Goal: Task Accomplishment & Management: Manage account settings

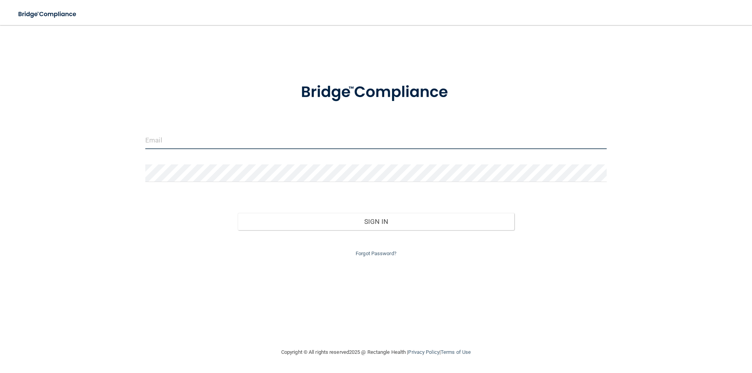
type input "[EMAIL_ADDRESS][DOMAIN_NAME]"
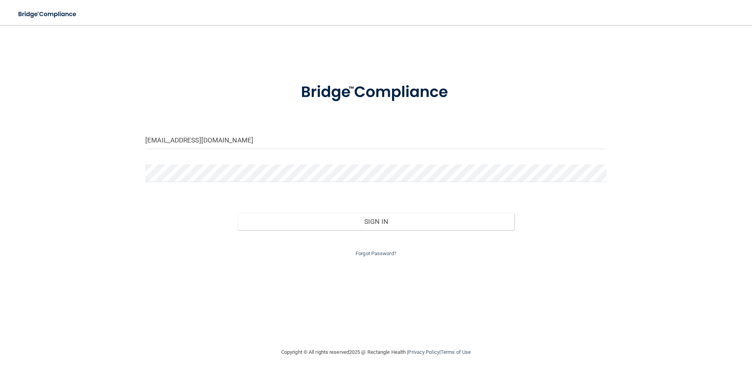
click at [357, 232] on div "Forgot Password?" at bounding box center [375, 244] width 473 height 28
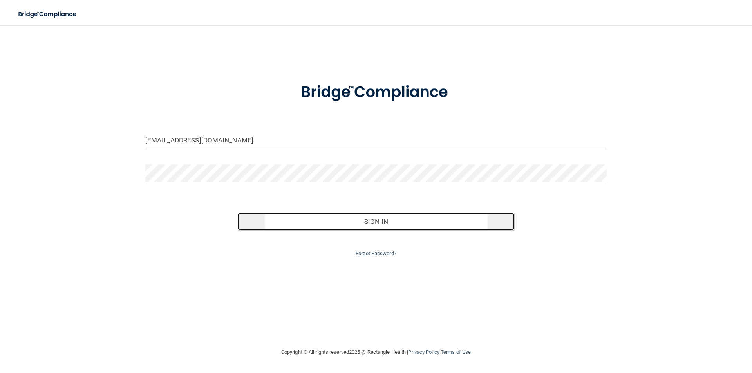
click at [359, 226] on button "Sign In" at bounding box center [376, 221] width 277 height 17
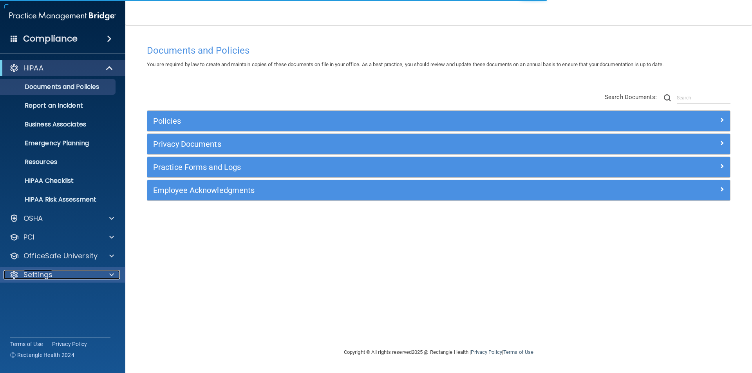
click at [56, 271] on div "Settings" at bounding box center [52, 274] width 97 height 9
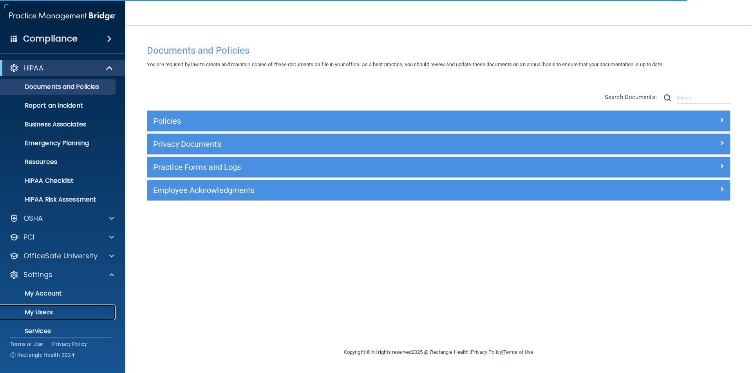
click at [52, 314] on p "My Users" at bounding box center [58, 312] width 107 height 8
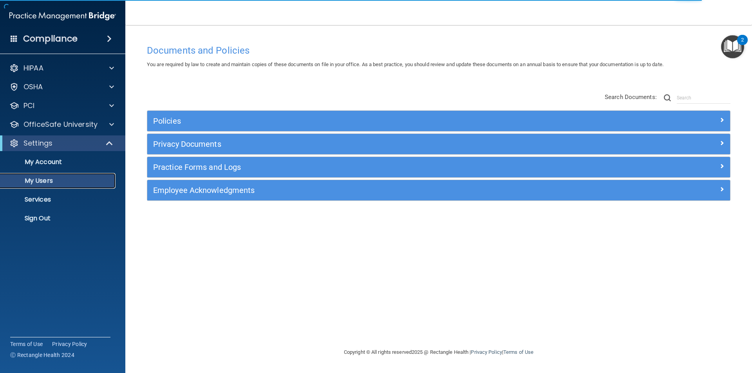
click at [62, 181] on p "My Users" at bounding box center [58, 181] width 107 height 8
select select "20"
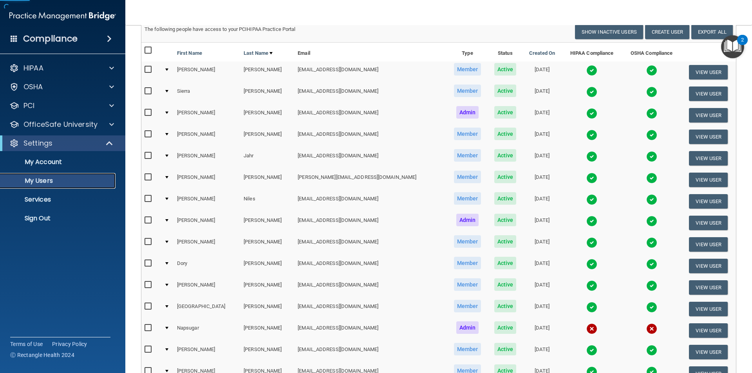
scroll to position [157, 0]
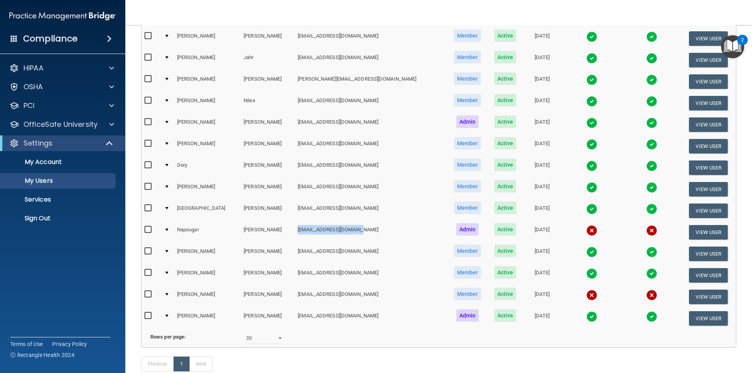
drag, startPoint x: 353, startPoint y: 230, endPoint x: 271, endPoint y: 231, distance: 82.2
click at [294, 231] on td "[EMAIL_ADDRESS][DOMAIN_NAME]" at bounding box center [370, 233] width 152 height 22
click at [699, 229] on button "View User" at bounding box center [708, 232] width 39 height 14
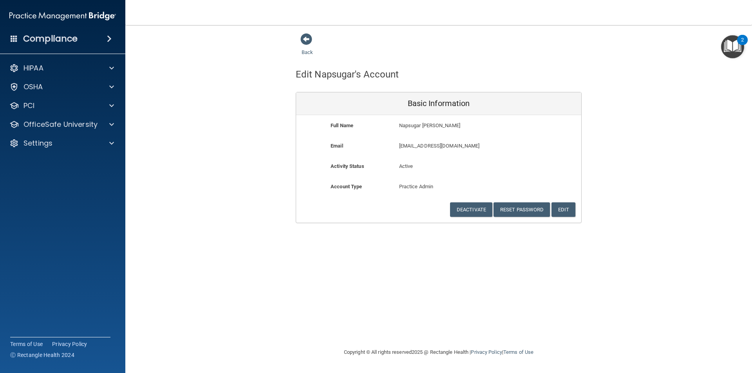
click at [311, 48] on div "Back" at bounding box center [320, 45] width 48 height 24
click at [307, 37] on span at bounding box center [306, 39] width 12 height 12
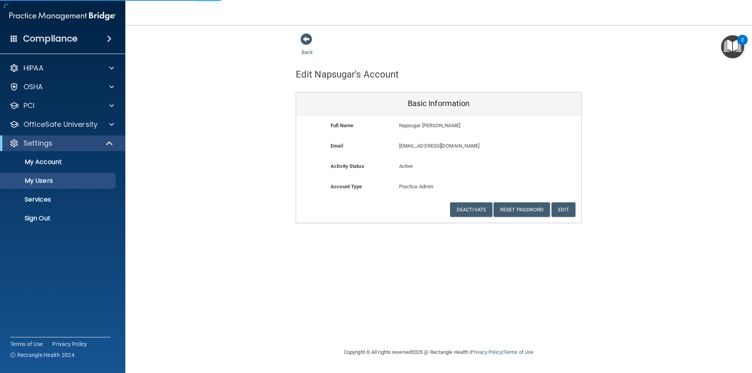
select select "20"
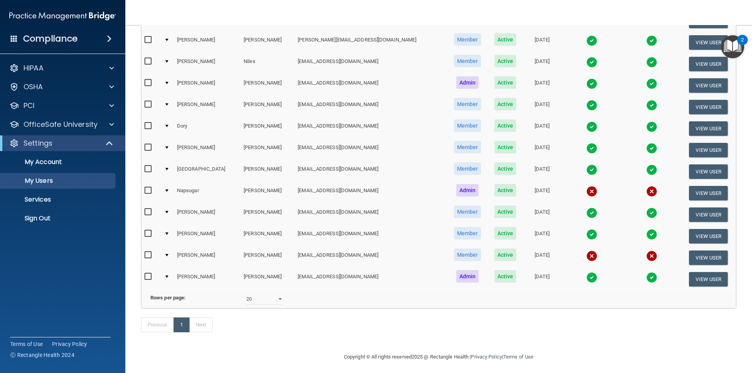
scroll to position [210, 0]
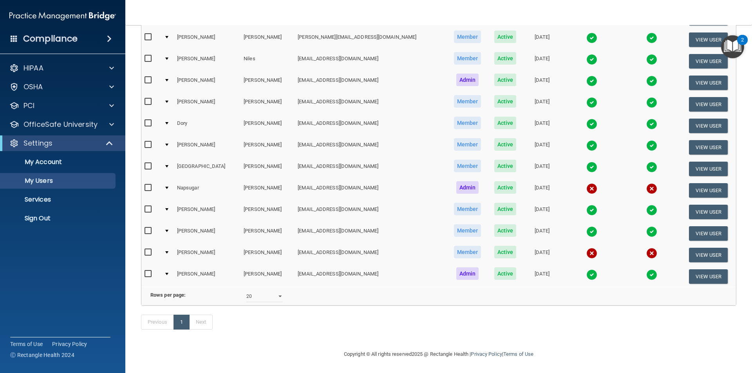
click at [148, 185] on input "checkbox" at bounding box center [148, 188] width 9 height 6
checkbox input "true"
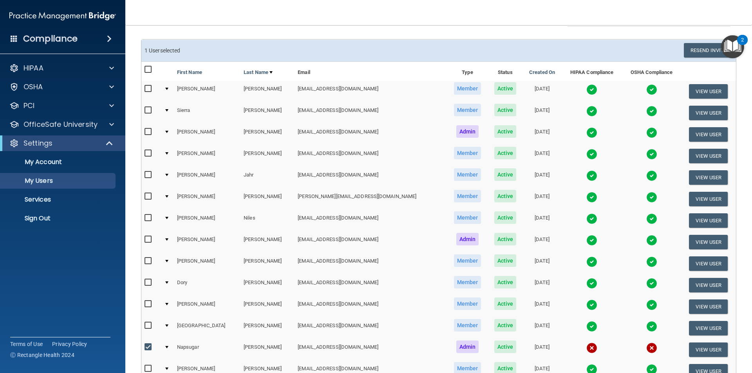
scroll to position [0, 0]
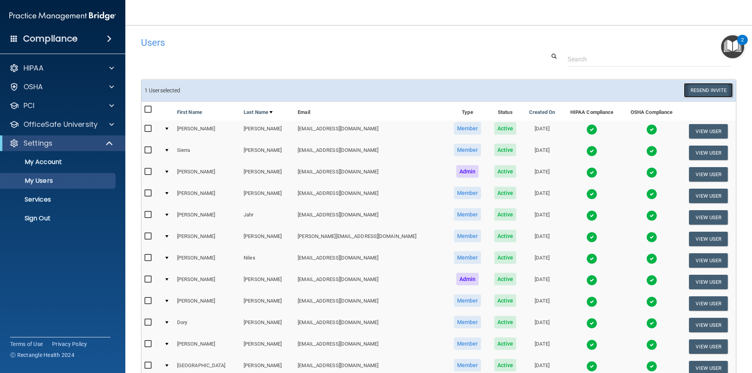
click at [712, 90] on button "Resend Invite" at bounding box center [707, 90] width 49 height 14
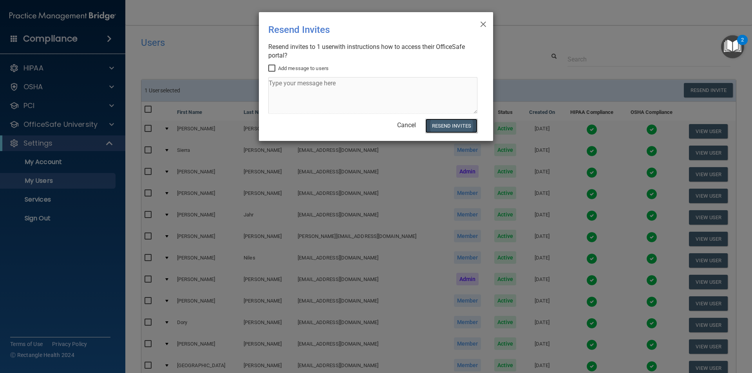
click at [446, 125] on button "Resend Invites" at bounding box center [451, 126] width 52 height 14
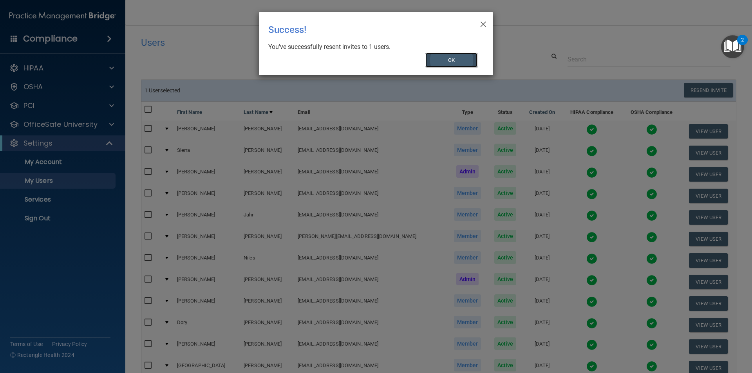
click at [439, 61] on button "OK" at bounding box center [451, 60] width 52 height 14
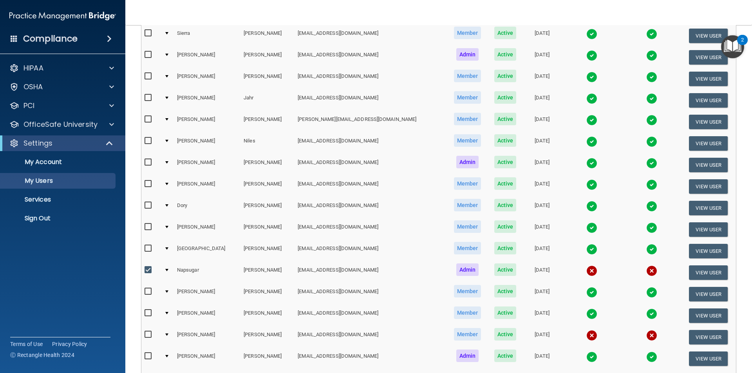
scroll to position [117, 0]
click at [689, 272] on button "View User" at bounding box center [708, 272] width 39 height 14
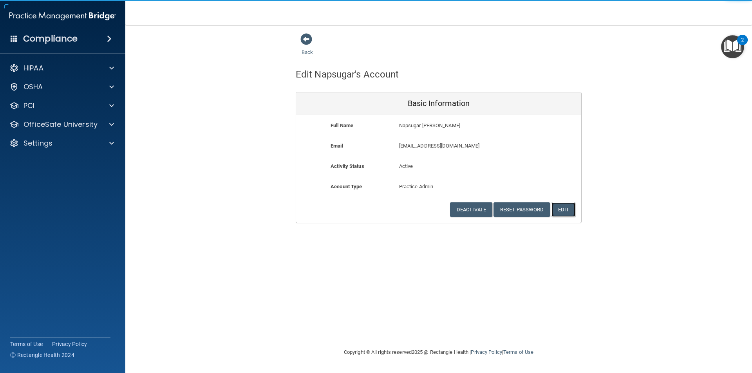
click at [561, 209] on button "Edit" at bounding box center [563, 209] width 24 height 14
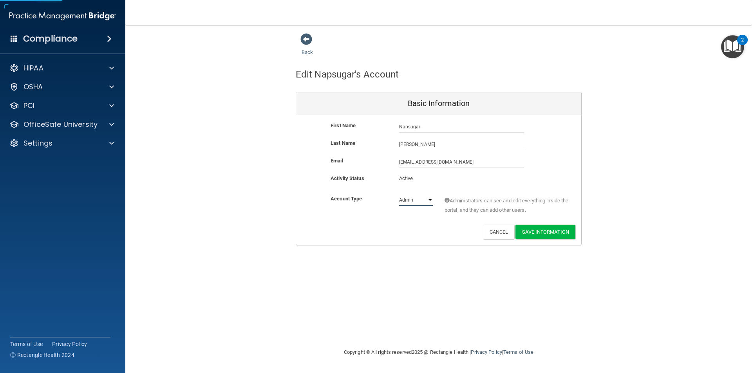
click at [413, 202] on select "Admin Member" at bounding box center [416, 200] width 34 height 12
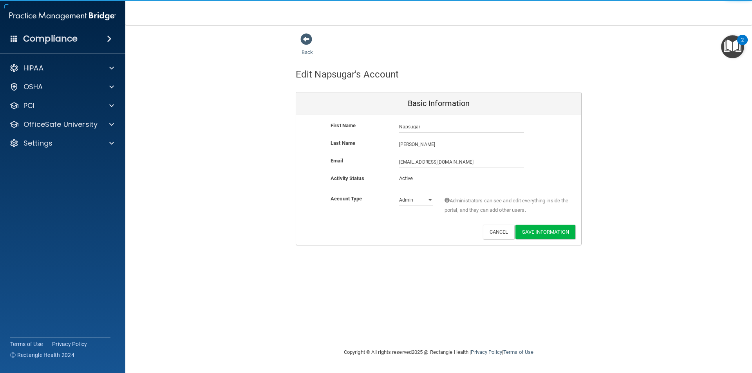
click at [417, 194] on div "Activity Status Active Active" at bounding box center [438, 184] width 285 height 20
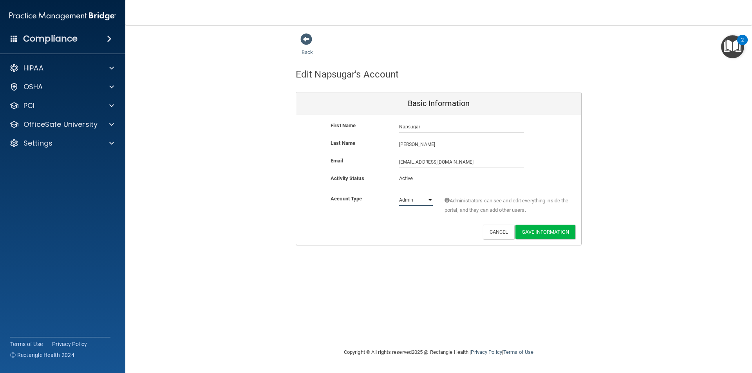
click at [418, 198] on select "Admin Member" at bounding box center [416, 200] width 34 height 12
select select "practice_member"
click at [399, 194] on select "Admin Member" at bounding box center [416, 200] width 34 height 12
click at [553, 231] on button "Save Information" at bounding box center [545, 232] width 60 height 14
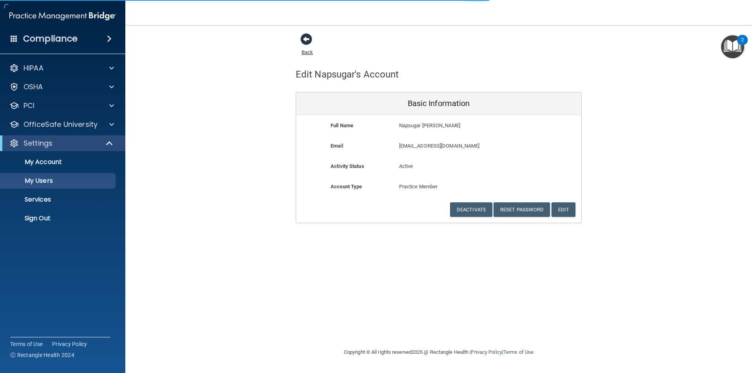
select select "20"
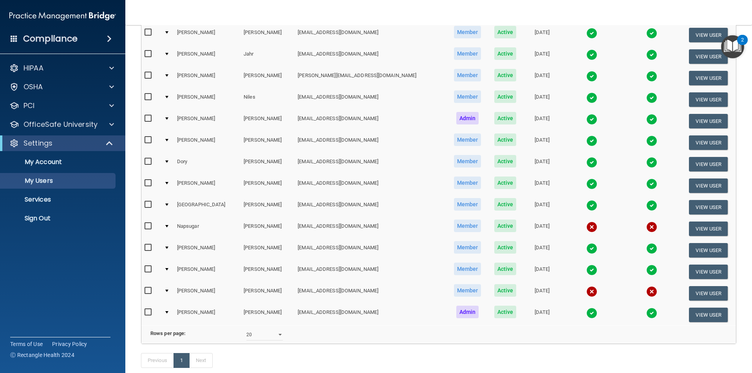
scroll to position [235, 0]
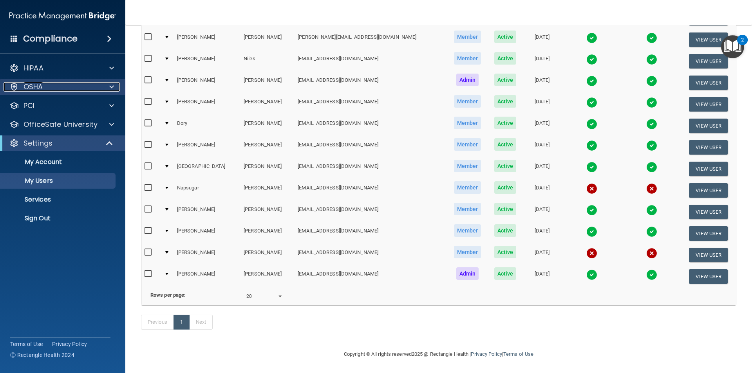
click at [93, 90] on div "OSHA" at bounding box center [52, 86] width 97 height 9
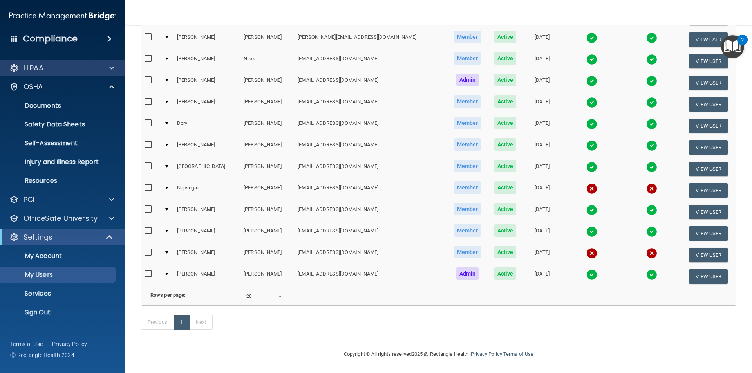
click at [92, 75] on div "HIPAA" at bounding box center [63, 68] width 126 height 16
click at [71, 70] on div "HIPAA" at bounding box center [52, 67] width 97 height 9
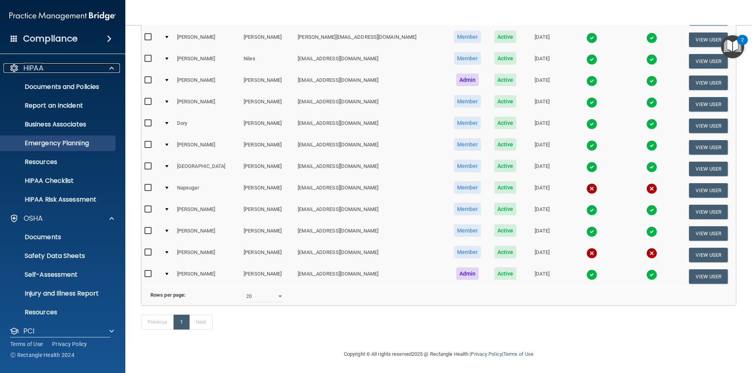
scroll to position [78, 0]
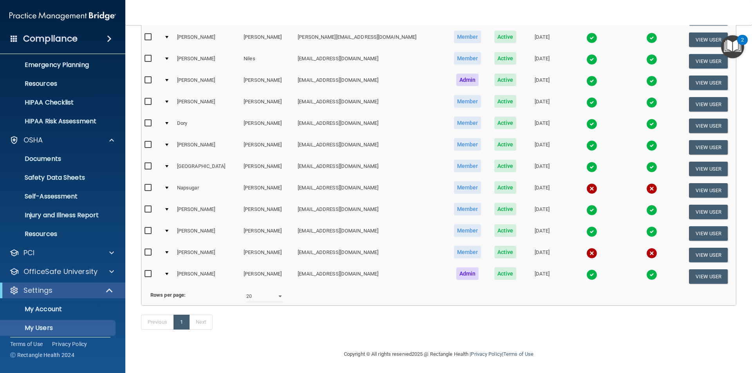
click at [83, 263] on div "HIPAA Documents and Policies Report an Incident Business Associates Emergency P…" at bounding box center [63, 179] width 126 height 401
click at [88, 281] on div "HIPAA Documents and Policies Report an Incident Business Associates Emergency P…" at bounding box center [63, 179] width 126 height 401
click at [85, 265] on div "OfficeSafe University" at bounding box center [63, 272] width 126 height 16
click at [78, 275] on p "OfficeSafe University" at bounding box center [60, 271] width 74 height 9
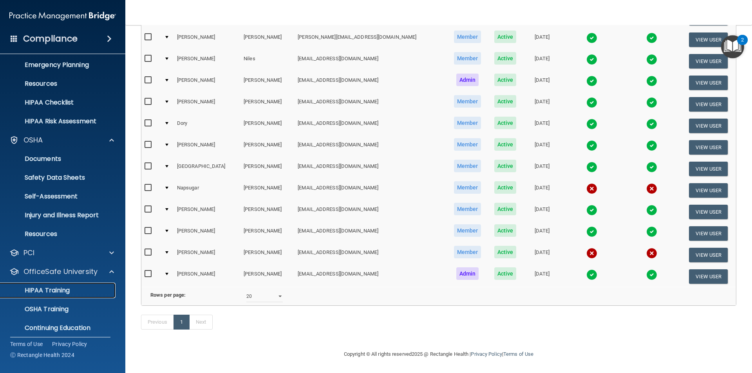
click at [71, 295] on link "HIPAA Training" at bounding box center [53, 291] width 123 height 16
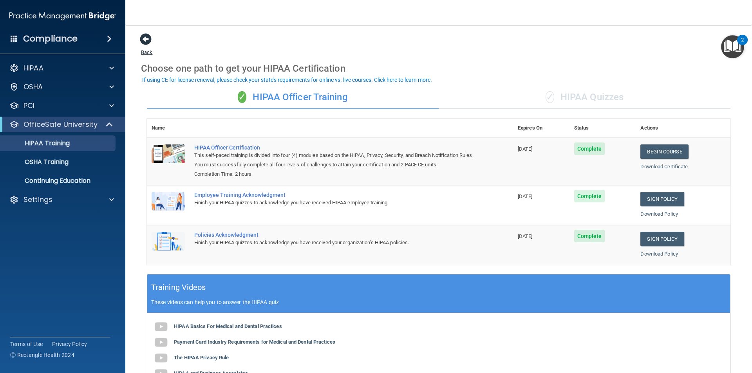
click at [148, 51] on link "Back" at bounding box center [146, 47] width 11 height 15
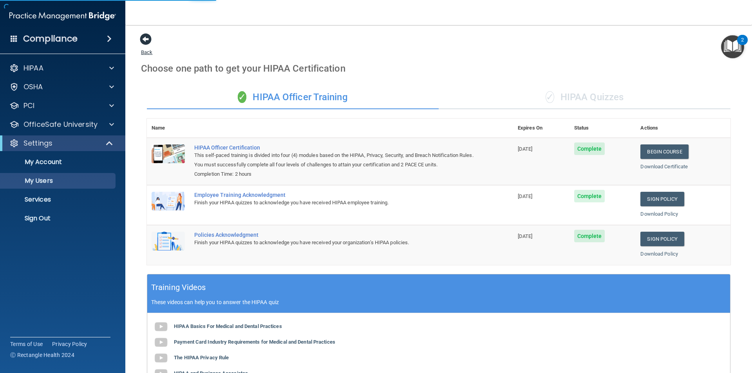
select select "20"
